Goal: Task Accomplishment & Management: Use online tool/utility

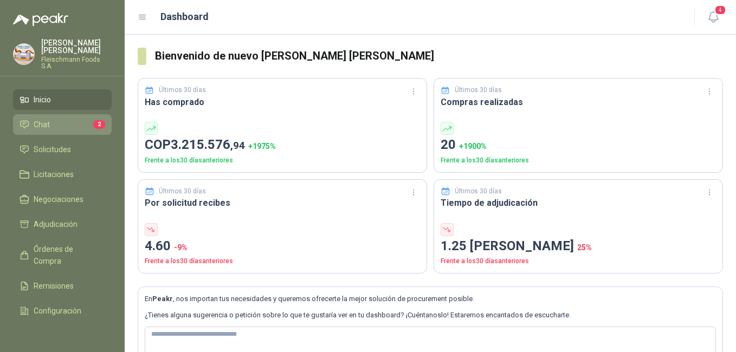
click at [73, 120] on li "Chat 2" at bounding box center [63, 125] width 86 height 12
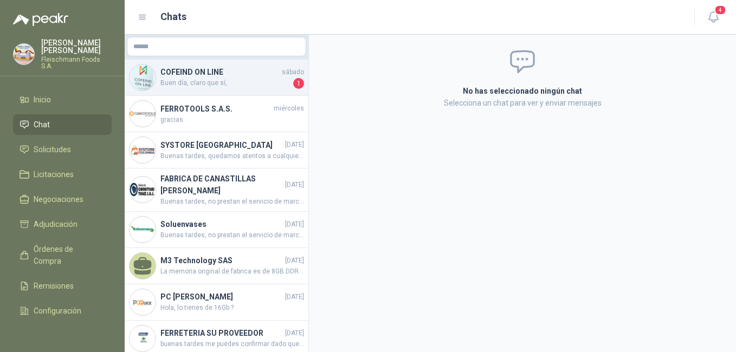
click at [252, 80] on span "Buen día, claro que sí," at bounding box center [225, 83] width 131 height 11
click at [255, 75] on h4 "COFEIND ON LINE" at bounding box center [219, 72] width 119 height 12
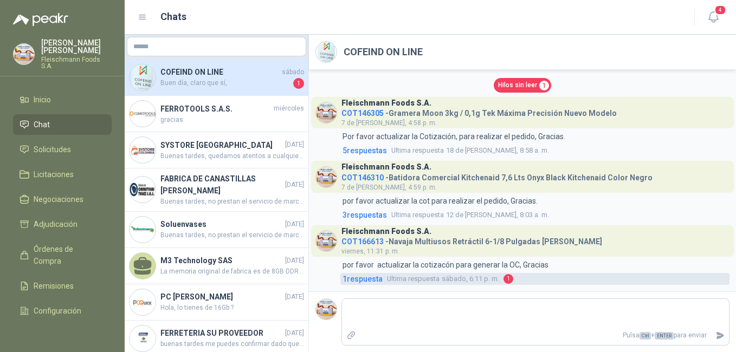
click at [367, 281] on span "1 respuesta" at bounding box center [363, 279] width 40 height 12
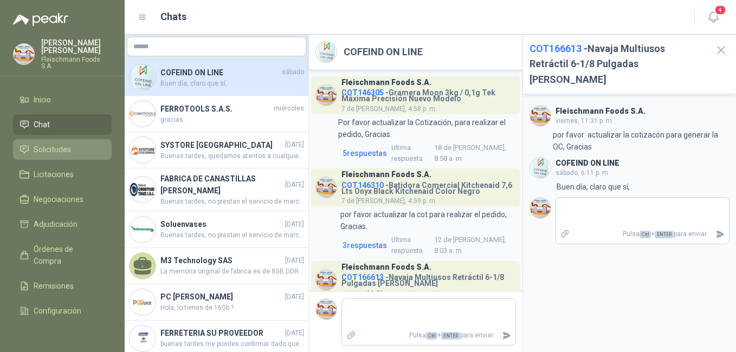
click at [79, 144] on li "Solicitudes" at bounding box center [63, 150] width 86 height 12
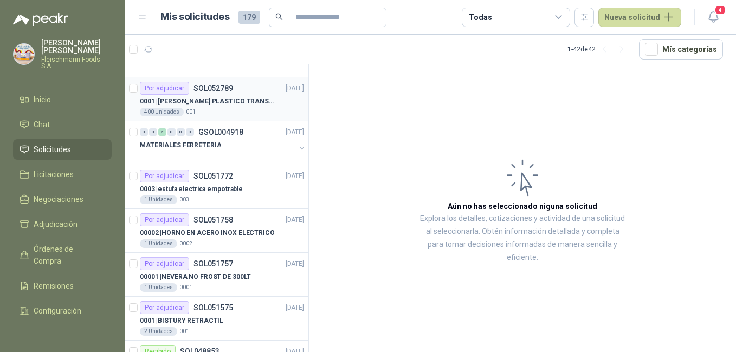
scroll to position [271, 0]
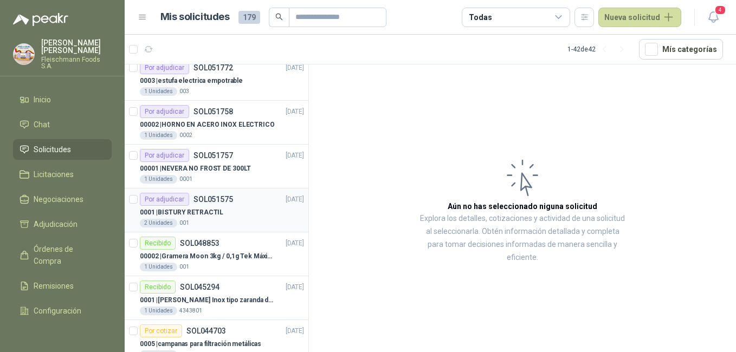
click at [226, 201] on p "SOL051575" at bounding box center [213, 200] width 40 height 8
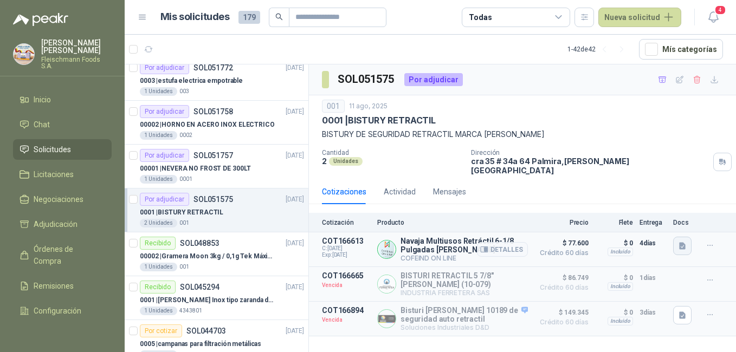
click at [679, 242] on icon "button" at bounding box center [682, 246] width 9 height 9
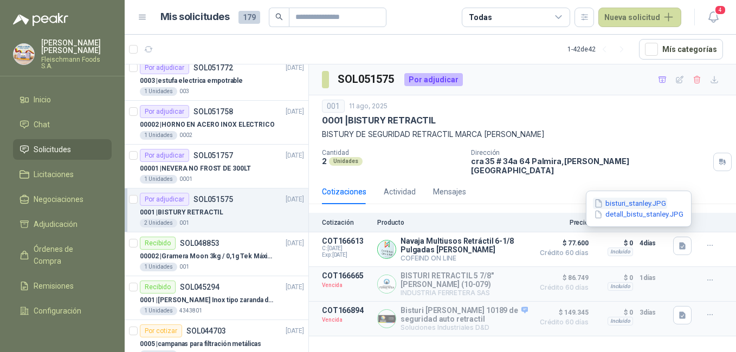
click at [627, 202] on button "bisturi_stanley.JPG" at bounding box center [630, 203] width 74 height 11
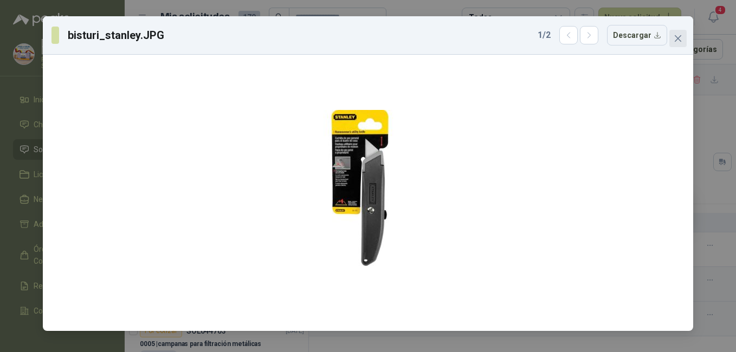
click at [683, 40] on span "Close" at bounding box center [677, 38] width 17 height 9
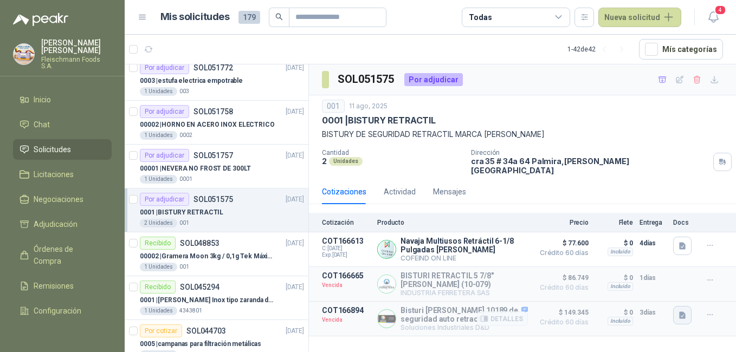
click at [685, 315] on button "button" at bounding box center [682, 315] width 18 height 18
click at [650, 286] on button "WhatsApp Image [DATE] 4.15.53 PM.jpeg" at bounding box center [612, 286] width 143 height 11
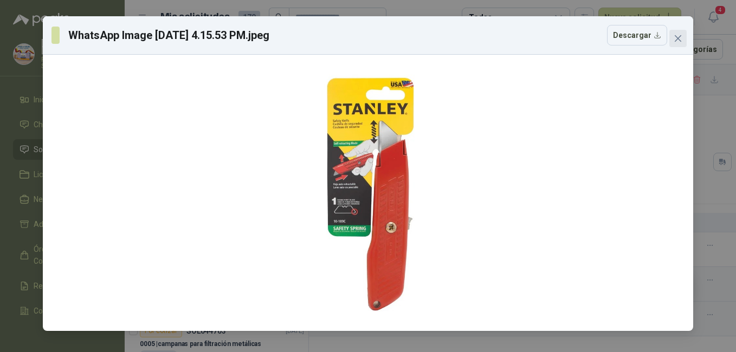
click at [675, 39] on icon "close" at bounding box center [678, 38] width 9 height 9
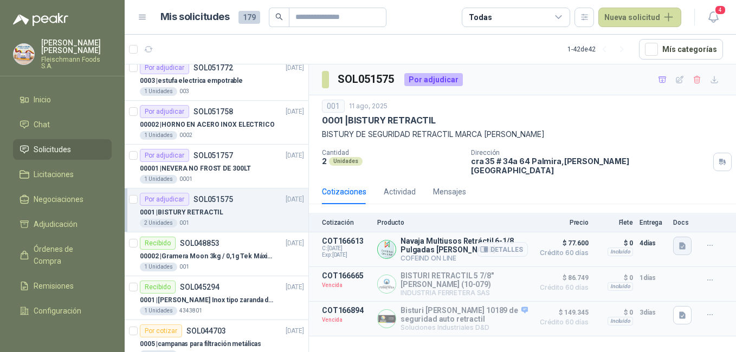
click at [681, 243] on icon "button" at bounding box center [682, 246] width 7 height 7
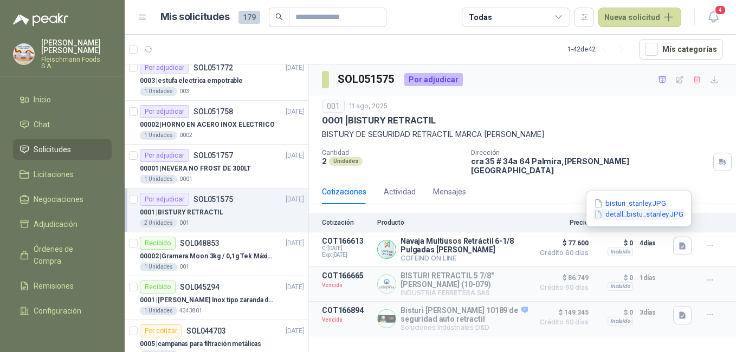
click at [654, 215] on button "detall_bistu_stanley.JPG" at bounding box center [639, 214] width 92 height 11
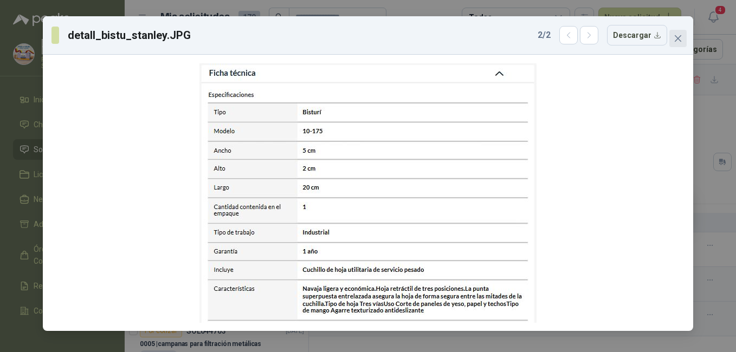
click at [676, 37] on icon "close" at bounding box center [678, 38] width 7 height 7
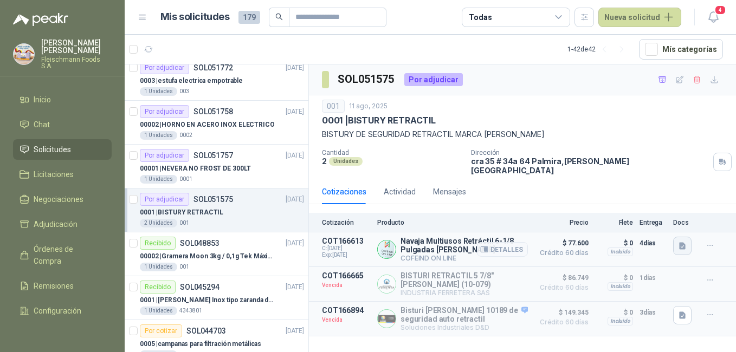
click at [687, 240] on button "button" at bounding box center [682, 246] width 18 height 18
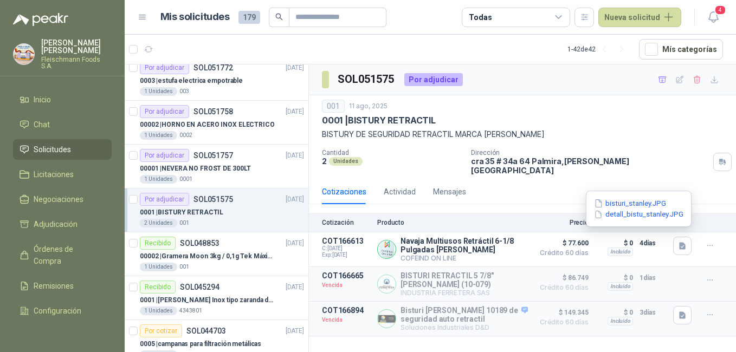
click at [637, 202] on button "bisturi_stanley.JPG" at bounding box center [630, 203] width 74 height 11
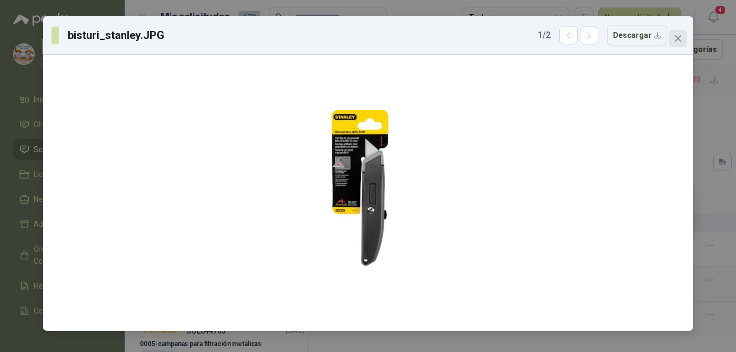
click at [681, 44] on button "Close" at bounding box center [677, 38] width 17 height 17
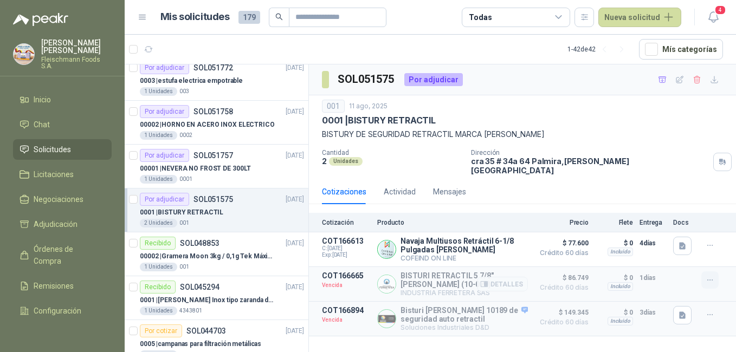
click at [712, 277] on icon "button" at bounding box center [710, 280] width 9 height 9
click at [692, 247] on button "Solicitar Recotización" at bounding box center [688, 249] width 87 height 17
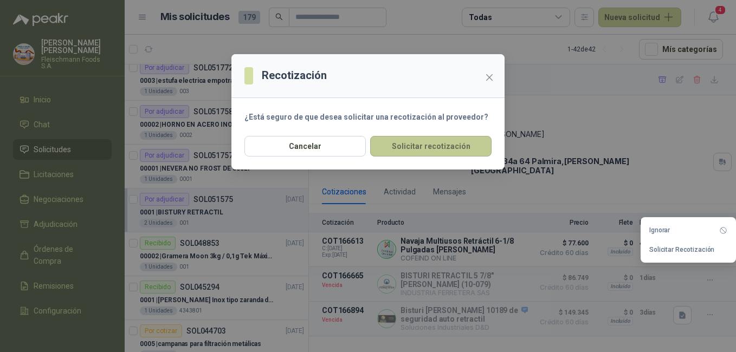
click at [461, 156] on button "Solicitar recotización" at bounding box center [430, 146] width 121 height 21
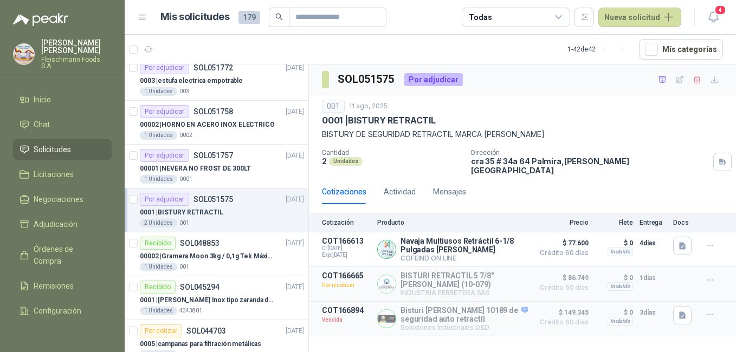
click at [708, 311] on icon "button" at bounding box center [710, 315] width 9 height 9
click at [690, 286] on button "Solicitar Recotización" at bounding box center [688, 285] width 87 height 17
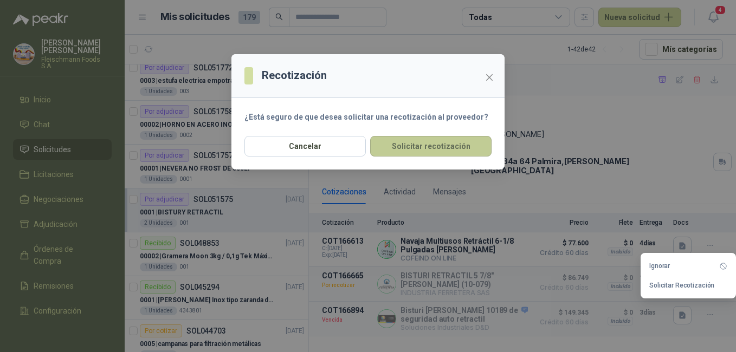
click at [424, 141] on button "Solicitar recotización" at bounding box center [430, 146] width 121 height 21
